Goal: Navigation & Orientation: Find specific page/section

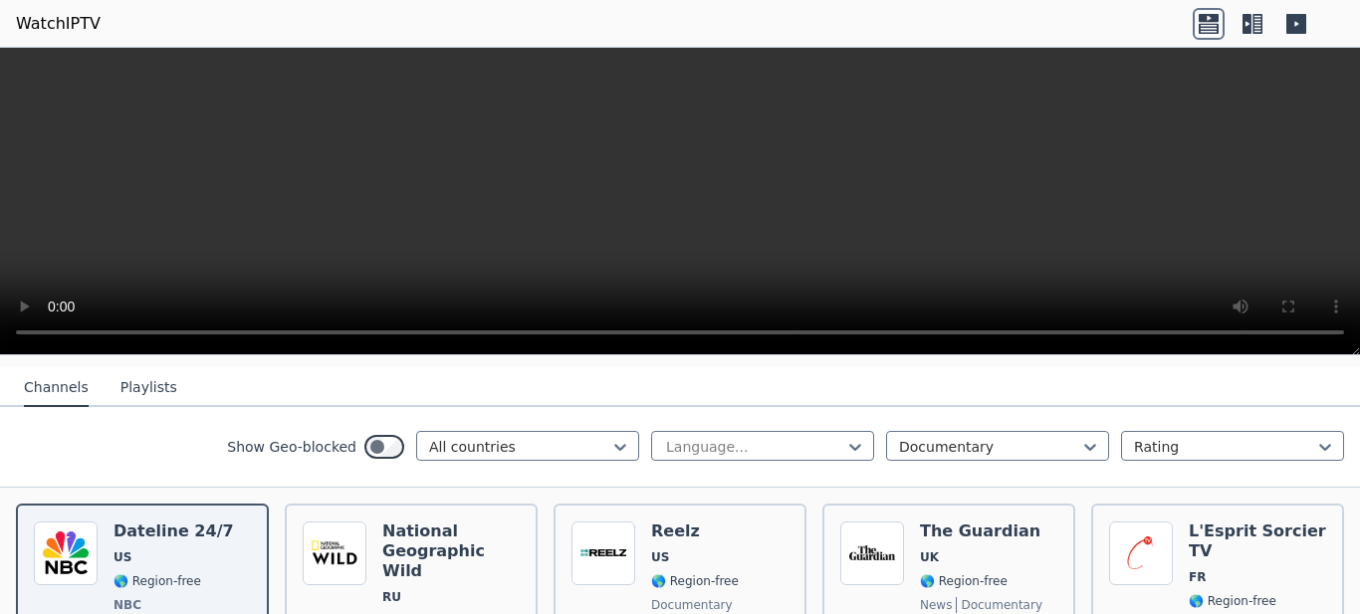
scroll to position [209, 0]
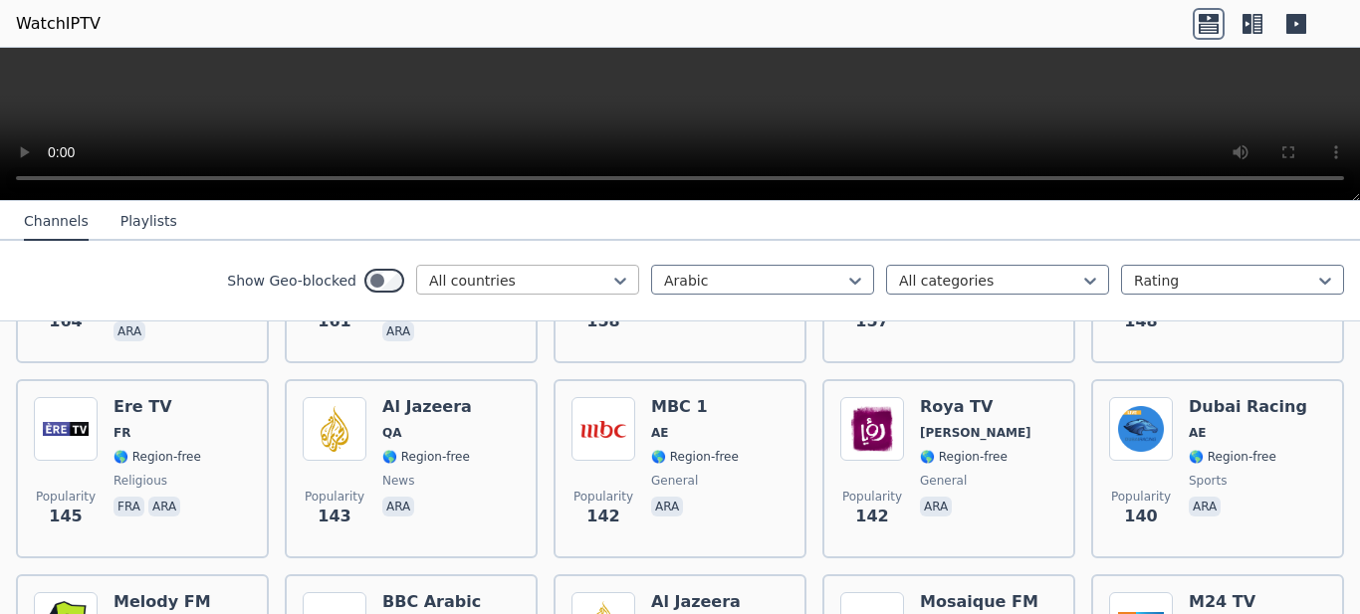
scroll to position [1881, 0]
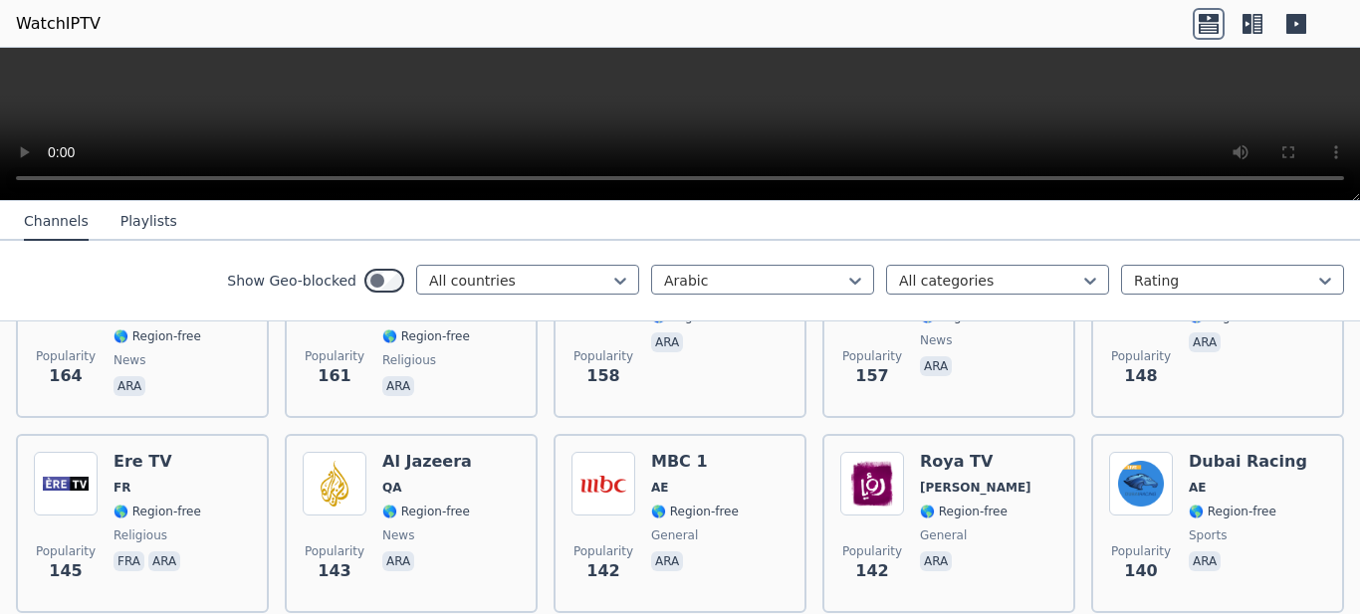
click at [141, 219] on button "Playlists" at bounding box center [148, 222] width 57 height 38
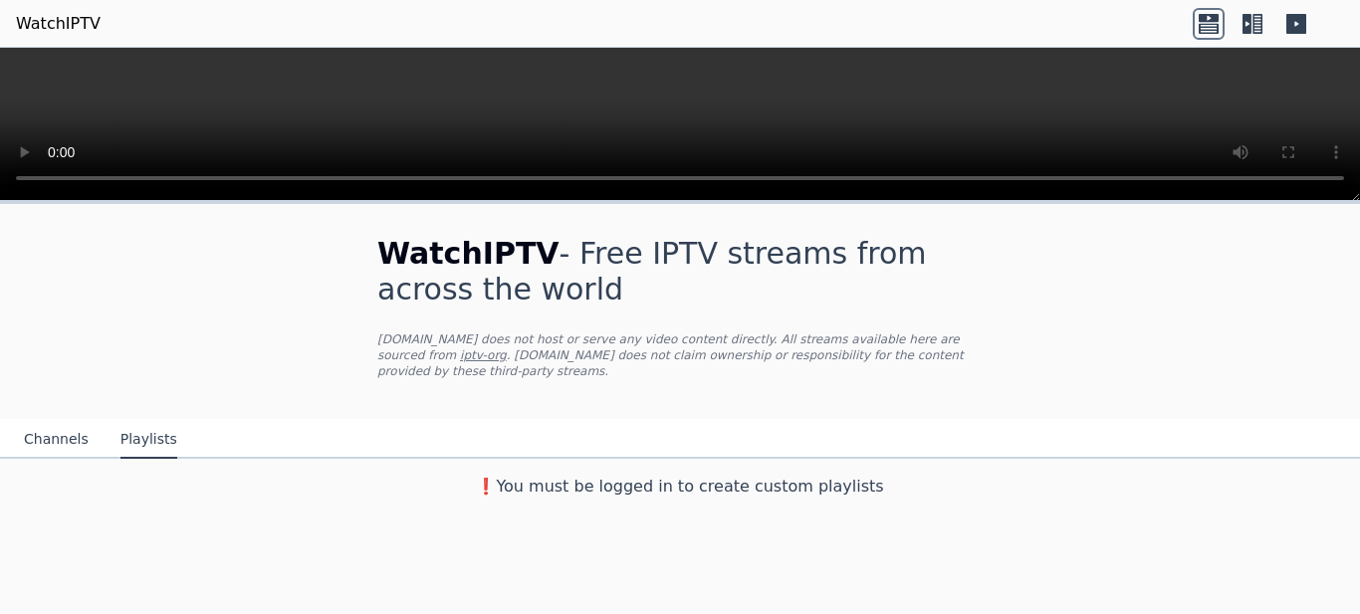
click at [70, 31] on link "WatchIPTV" at bounding box center [58, 24] width 85 height 24
click at [68, 23] on link "WatchIPTV" at bounding box center [58, 24] width 85 height 24
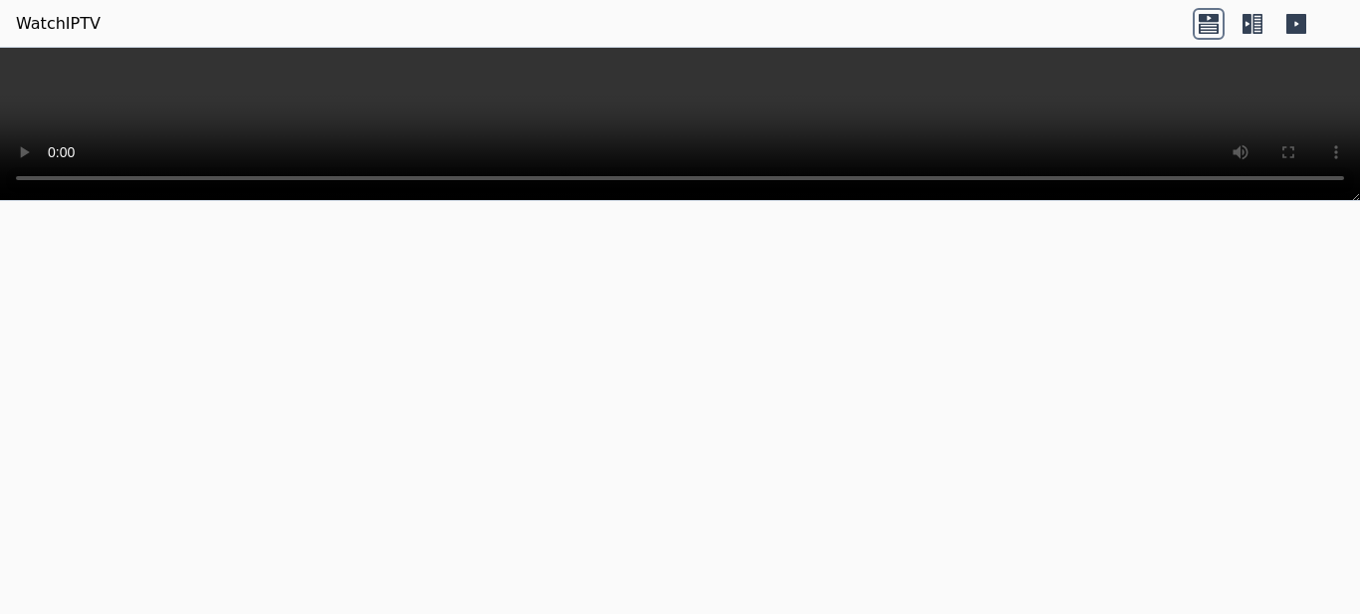
click at [1252, 22] on icon at bounding box center [1252, 24] width 32 height 32
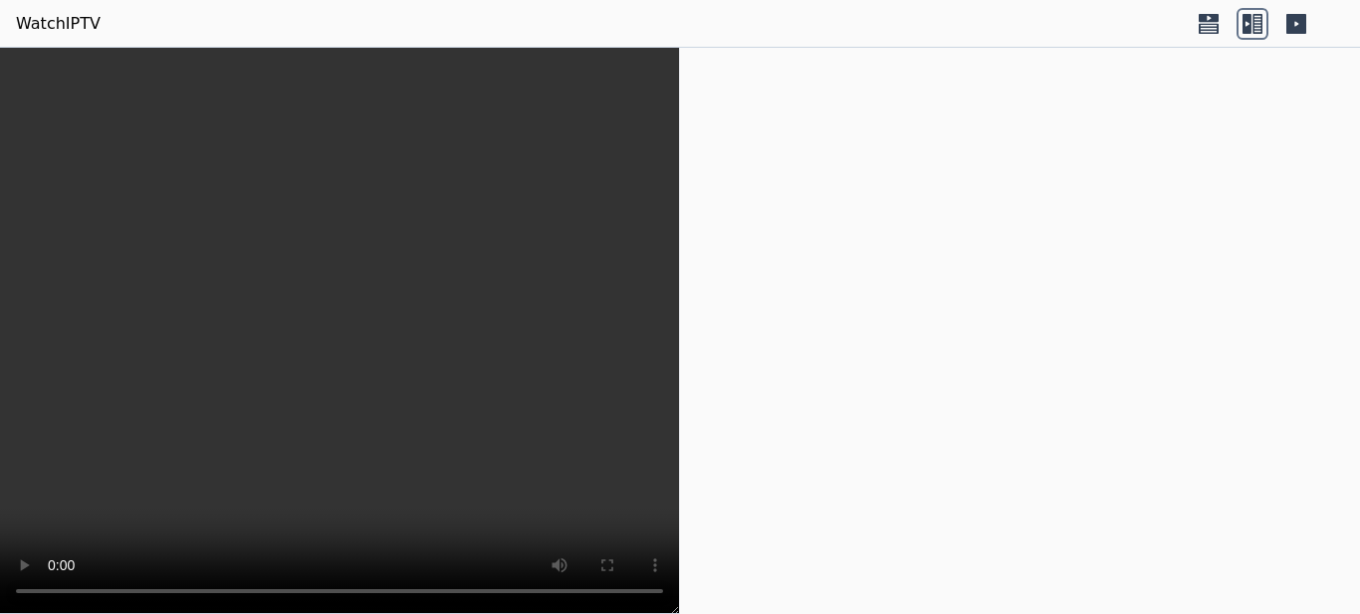
click at [1303, 24] on icon at bounding box center [1296, 24] width 20 height 20
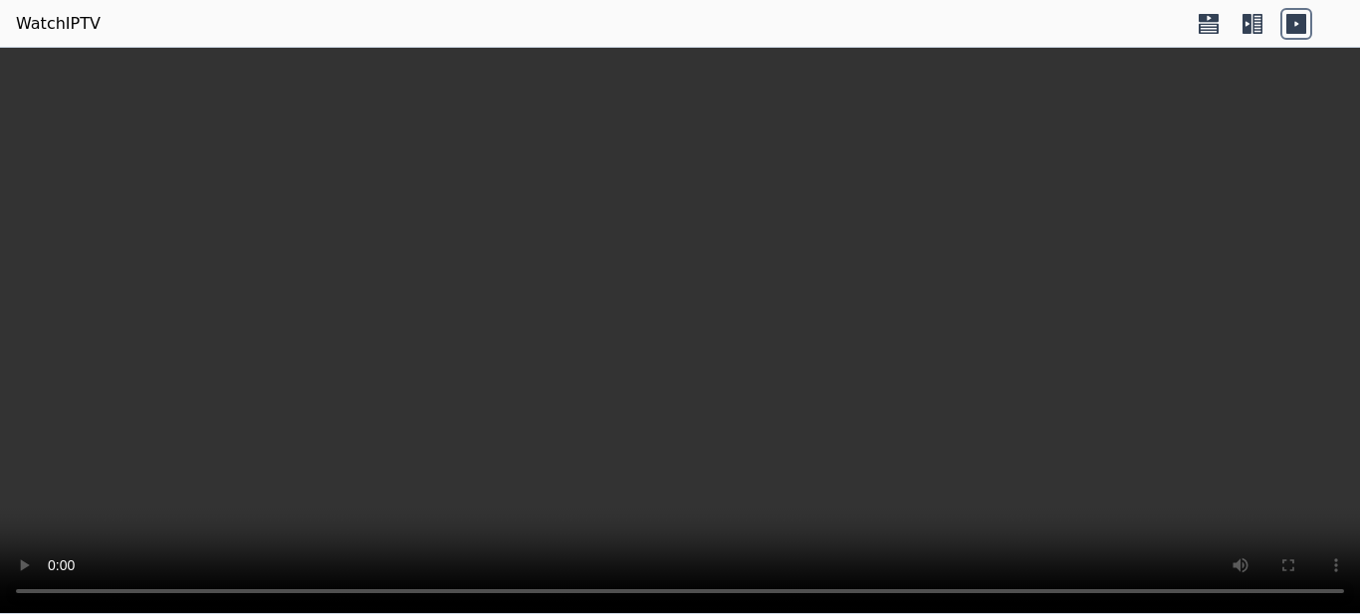
click at [1206, 23] on icon at bounding box center [1209, 24] width 32 height 32
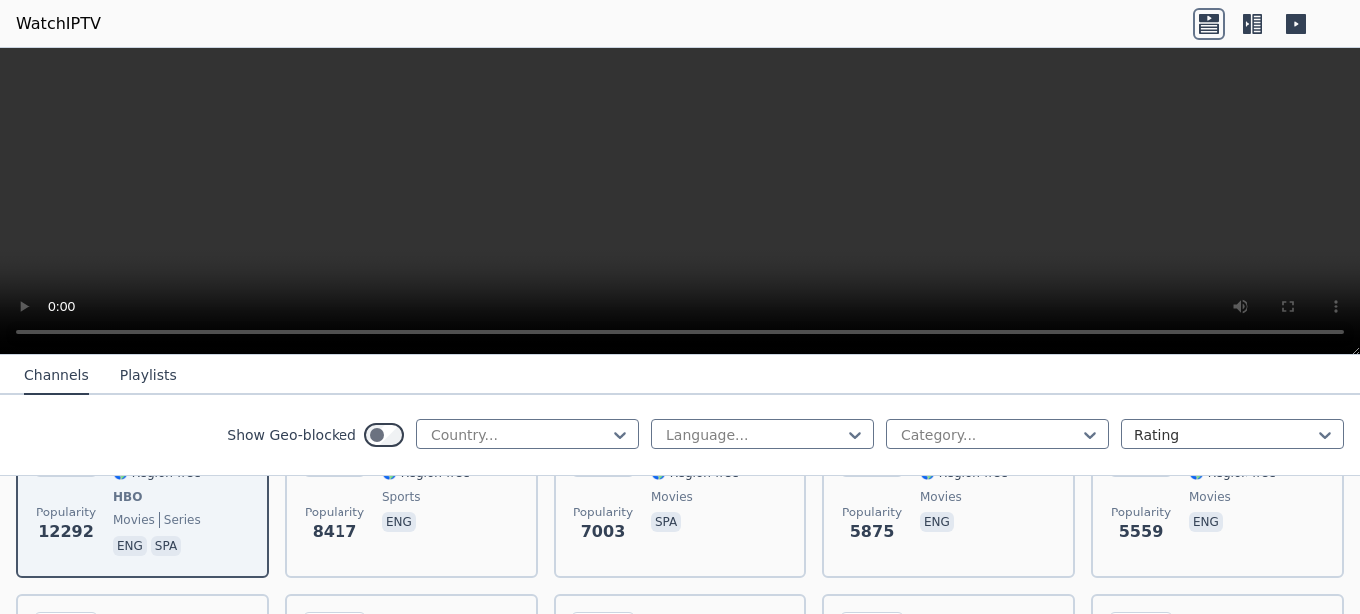
scroll to position [418, 0]
